Goal: Check status

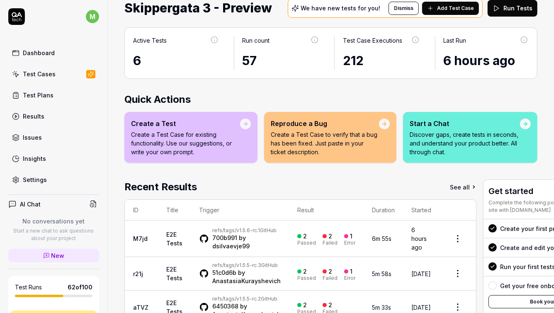
scroll to position [70, 0]
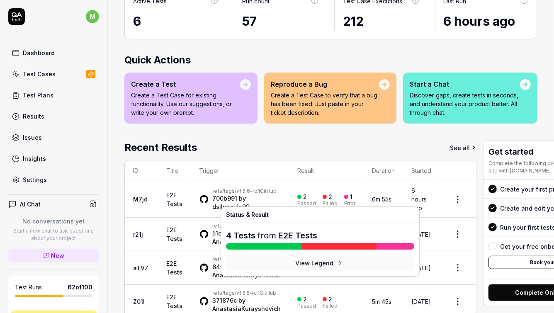
click at [344, 201] on div "Error" at bounding box center [349, 203] width 11 height 5
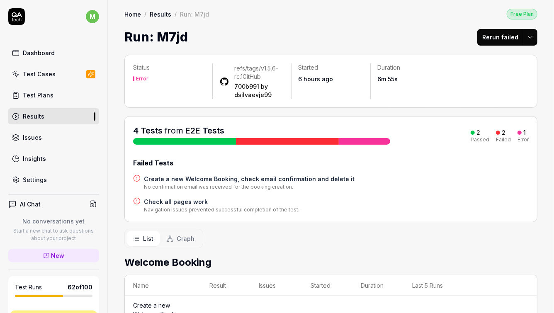
click at [186, 200] on h4 "Check all pages work" at bounding box center [222, 202] width 156 height 9
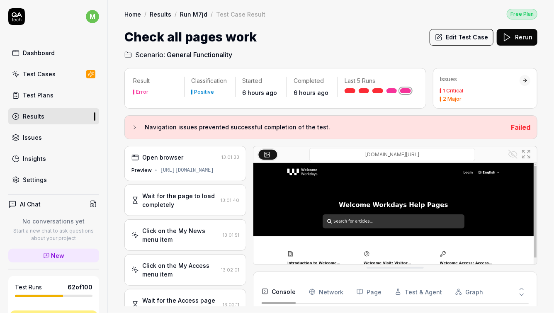
click at [180, 202] on div "Wait for the page to load completely" at bounding box center [179, 200] width 75 height 17
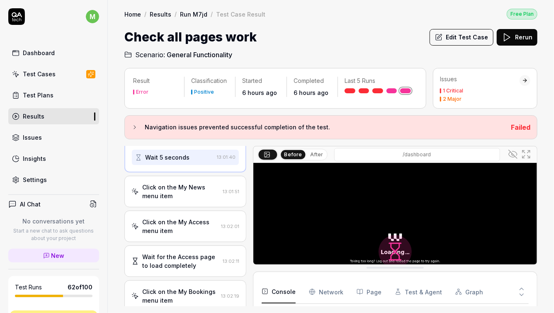
click at [183, 230] on div "Click on the My Access menu item" at bounding box center [180, 226] width 76 height 17
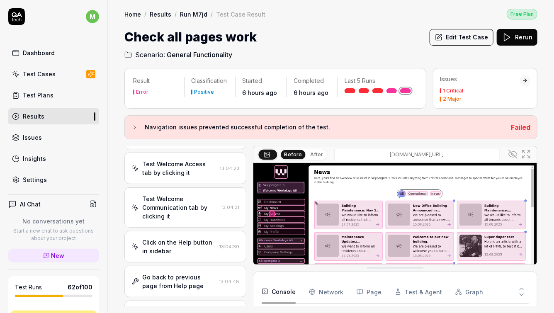
scroll to position [897, 0]
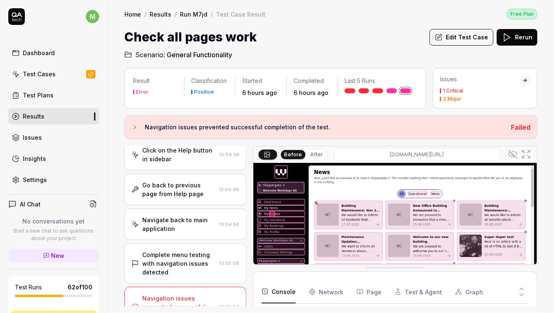
click at [181, 294] on div "Navigation issues prevented successful completion of the test." at bounding box center [179, 307] width 74 height 26
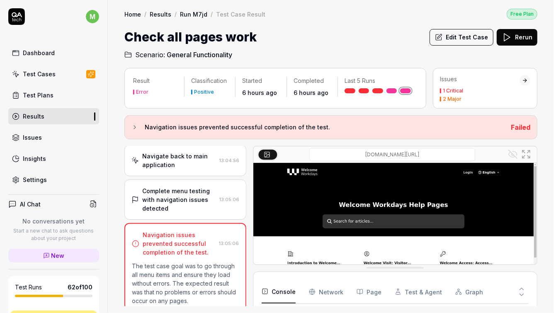
click at [187, 196] on div "Complete menu testing with navigation issues detected" at bounding box center [179, 200] width 74 height 26
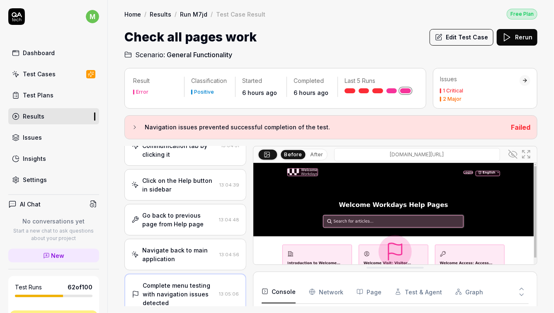
click at [173, 246] on div "Navigate back to main application" at bounding box center [179, 254] width 74 height 17
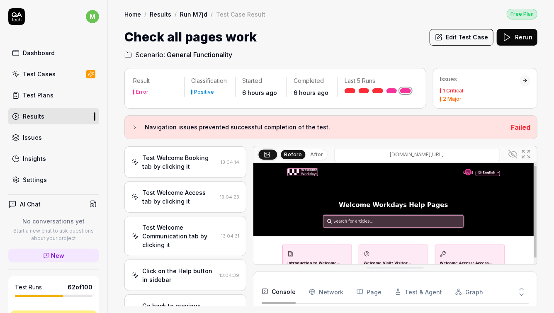
scroll to position [567, 0]
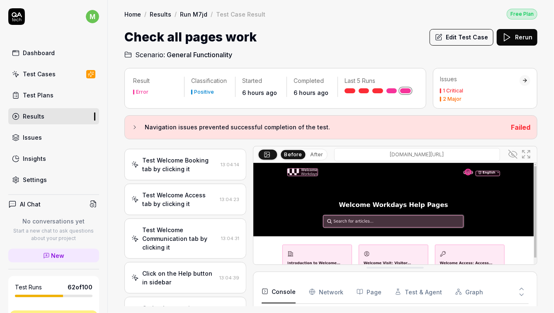
click at [195, 226] on div "Test Welcome Communication tab by clicking it" at bounding box center [180, 239] width 76 height 26
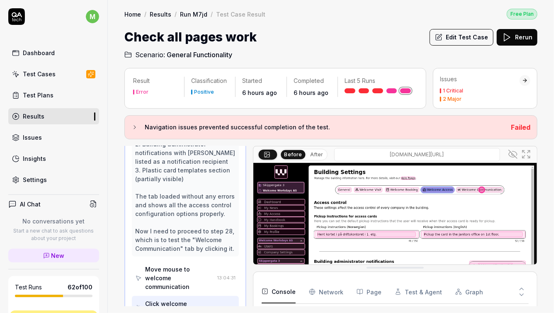
scroll to position [816, 0]
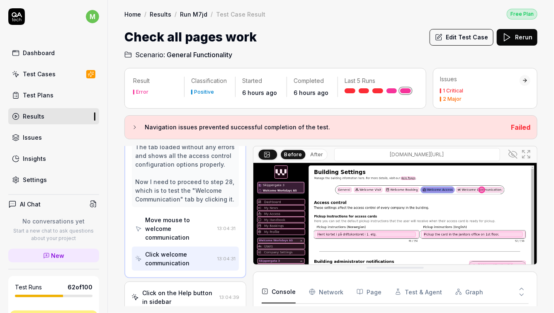
click at [184, 13] on link "Run M7jd" at bounding box center [193, 14] width 27 height 8
